Goal: Transaction & Acquisition: Download file/media

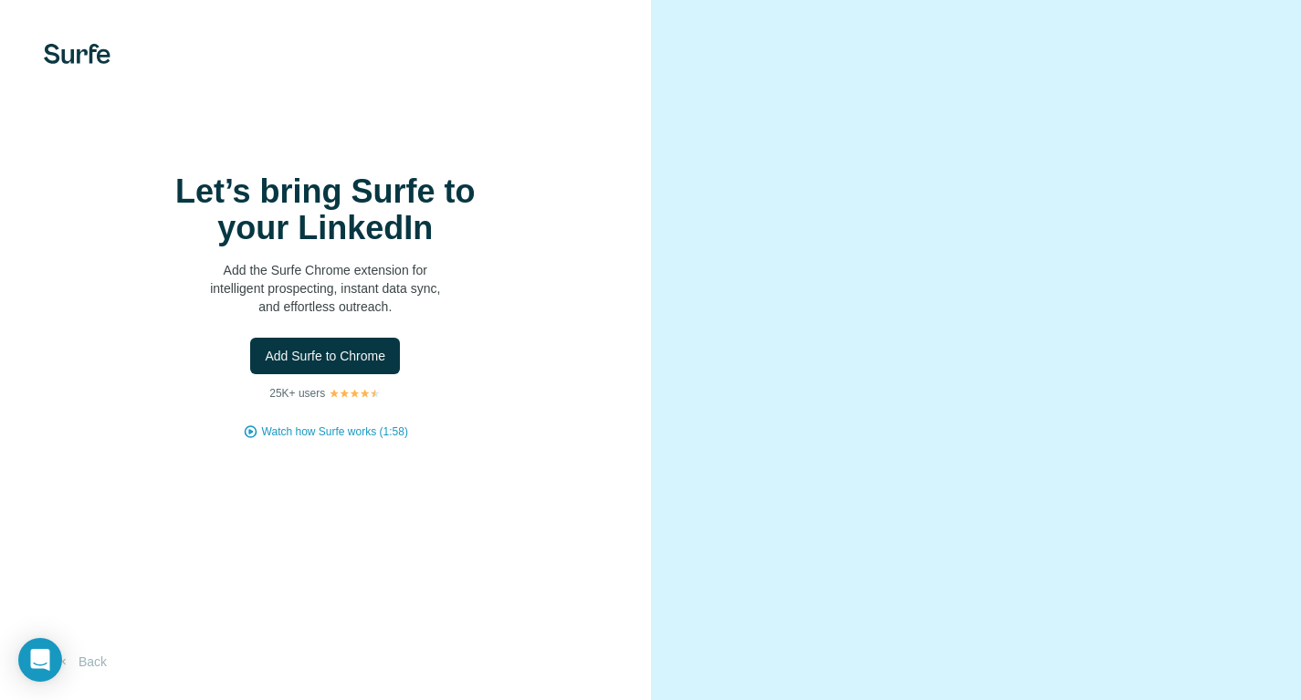
click at [332, 355] on span "Add Surfe to Chrome" at bounding box center [325, 356] width 120 height 18
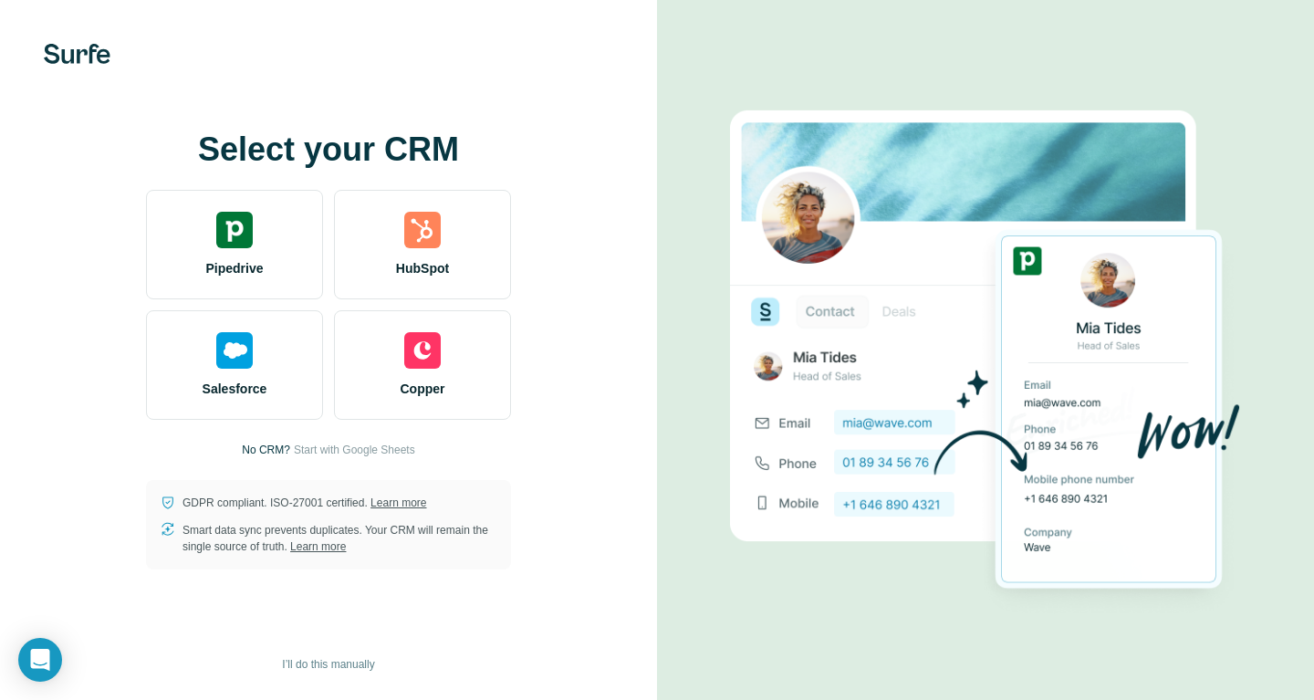
click at [244, 241] on img at bounding box center [234, 230] width 37 height 37
